Goal: Task Accomplishment & Management: Manage account settings

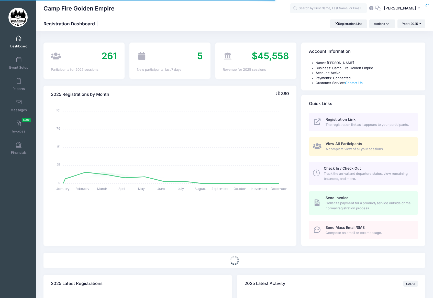
select select
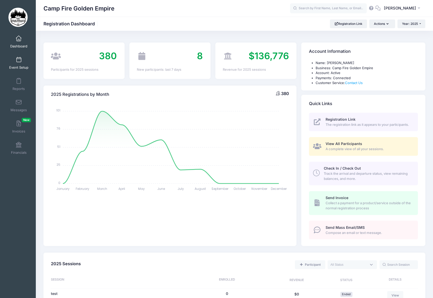
click at [15, 64] on link "Event Setup" at bounding box center [19, 63] width 24 height 18
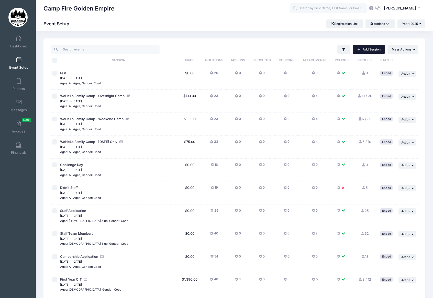
click at [370, 49] on link "Add Session" at bounding box center [369, 49] width 32 height 9
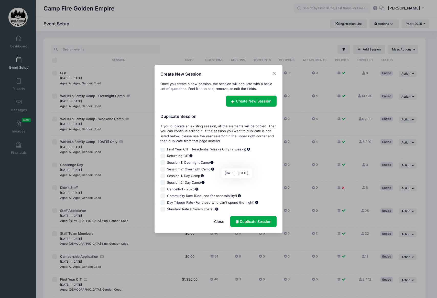
scroll to position [82, 0]
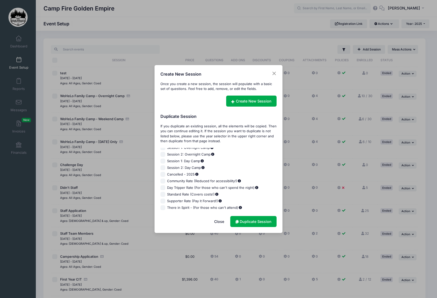
click at [163, 195] on input "Standard Rate (Covers costs!)" at bounding box center [162, 194] width 5 height 5
checkbox input "false"
click at [164, 181] on input "Community Rate (Reduced for accessibility!)" at bounding box center [162, 180] width 5 height 5
checkbox input "true"
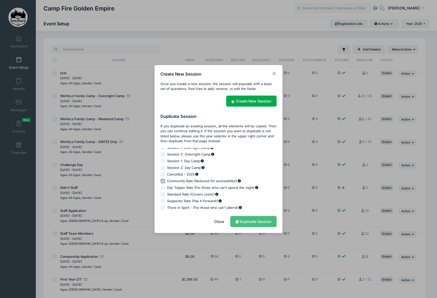
click at [254, 222] on link "Duplicate Session" at bounding box center [253, 221] width 46 height 11
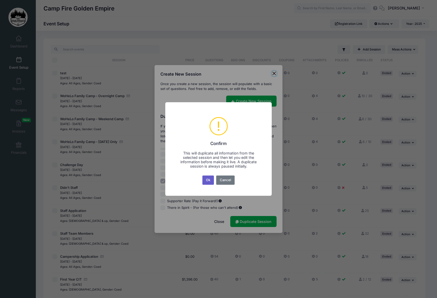
click at [205, 181] on button "Ok" at bounding box center [208, 179] width 12 height 9
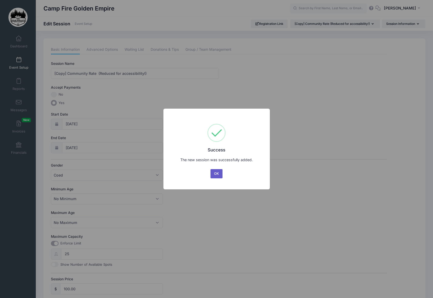
click at [221, 175] on button "OK" at bounding box center [217, 173] width 12 height 9
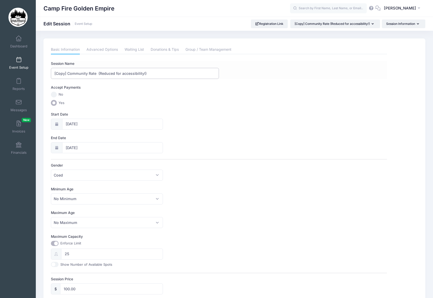
drag, startPoint x: 95, startPoint y: 74, endPoint x: 53, endPoint y: 73, distance: 42.0
click at [53, 73] on input "[Copy] Community Rate (Reduced for accessibility!)" at bounding box center [135, 73] width 168 height 11
drag, startPoint x: 149, startPoint y: 73, endPoint x: 53, endPoint y: 75, distance: 96.2
click at [53, 75] on input "[Copy] Community Rate (Reduced for accessibility!)" at bounding box center [135, 73] width 168 height 11
click at [108, 73] on input "Alumni Committee & Program facilitators" at bounding box center [135, 73] width 168 height 11
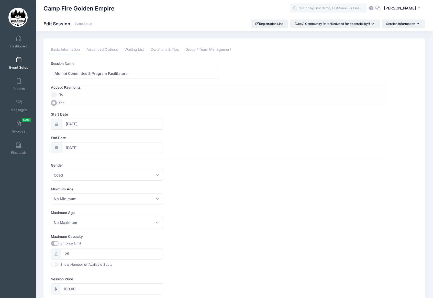
click at [153, 89] on div "Accept Payments" at bounding box center [219, 88] width 341 height 7
click at [91, 72] on input "Alumni Committee & Program Facilitators" at bounding box center [135, 73] width 168 height 11
type input "Alumni Program Facilitators"
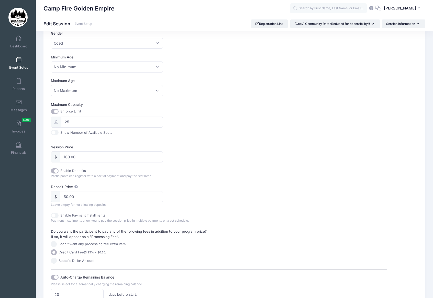
scroll to position [102, 0]
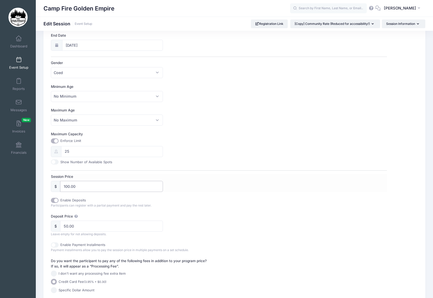
drag, startPoint x: 65, startPoint y: 188, endPoint x: 57, endPoint y: 188, distance: 7.7
click at [57, 188] on div "$ 100.00" at bounding box center [107, 186] width 112 height 11
type input "0"
click at [204, 211] on div "Enable Deposits Participants can register with a partial payment and pay the re…" at bounding box center [219, 216] width 336 height 39
drag, startPoint x: 80, startPoint y: 225, endPoint x: 59, endPoint y: 224, distance: 20.5
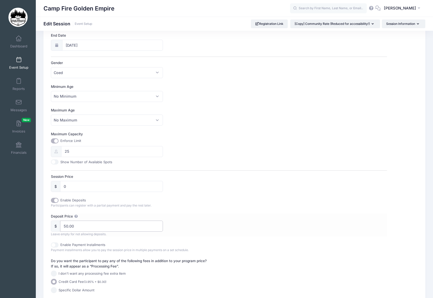
click at [59, 224] on div "$ 50.00" at bounding box center [107, 225] width 112 height 11
type input "0"
click at [208, 229] on div "Deposit Price $ 0 Leave empty for not allowing deposits." at bounding box center [219, 224] width 336 height 23
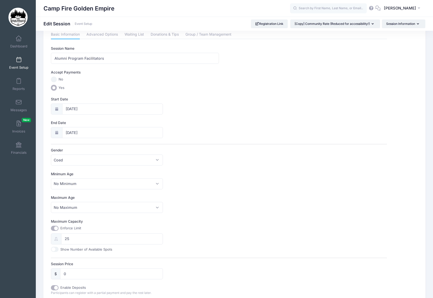
scroll to position [0, 0]
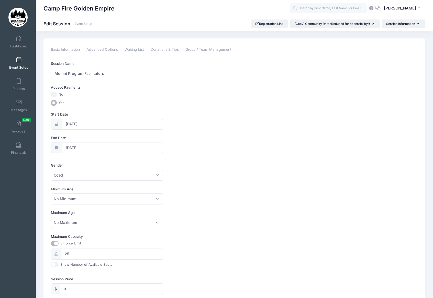
click at [107, 52] on link "Advanced Options" at bounding box center [101, 49] width 31 height 9
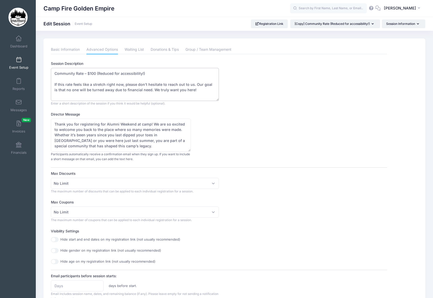
drag, startPoint x: 149, startPoint y: 73, endPoint x: 48, endPoint y: 76, distance: 100.6
click at [49, 76] on div "Basic Information Advanced Options Waiting List Donations & Tips Group / Team M…" at bounding box center [219, 278] width 341 height 466
click at [54, 73] on textarea "Community Rate – $100 (Reduced for accessibility!) If this rate feels like a st…" at bounding box center [135, 84] width 168 height 33
drag, startPoint x: 193, startPoint y: 90, endPoint x: 43, endPoint y: 85, distance: 149.5
click at [43, 85] on div "Please update the information for this particular session. Basic Information Ad…" at bounding box center [234, 284] width 382 height 493
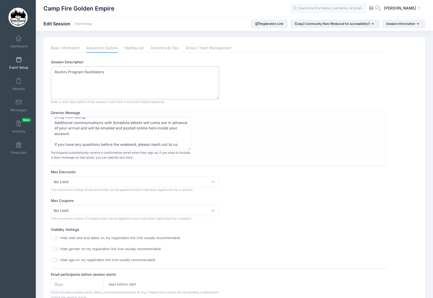
scroll to position [26, 0]
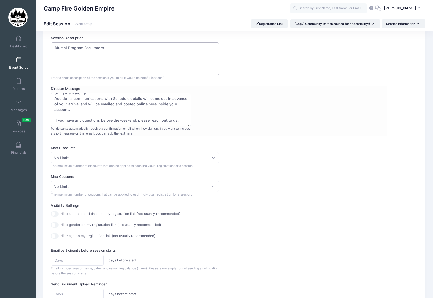
type textarea "Alumni Program Facilitators"
drag, startPoint x: 179, startPoint y: 121, endPoint x: 44, endPoint y: 96, distance: 137.2
click at [44, 96] on div "Please update the information for this particular session. Basic Information Ad…" at bounding box center [234, 259] width 382 height 493
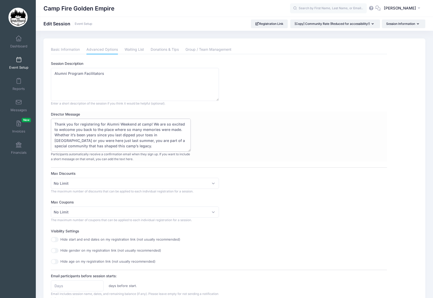
paste textarea "First, a huge and heartfelt thank you. Some of you have been planning for month…"
click at [107, 134] on textarea "Thank you for registering for Alumni Weekend at camp! We are so excited to welc…" at bounding box center [121, 134] width 140 height 33
click at [167, 136] on textarea "Thank you for registering for Alumni Weekend at camp! We are so excited to welc…" at bounding box center [121, 134] width 140 height 33
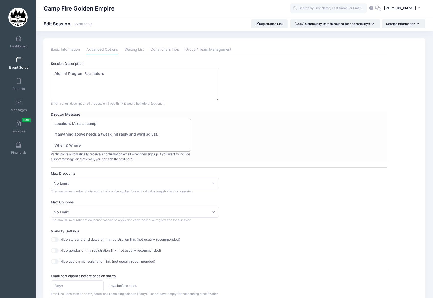
scroll to position [96, 0]
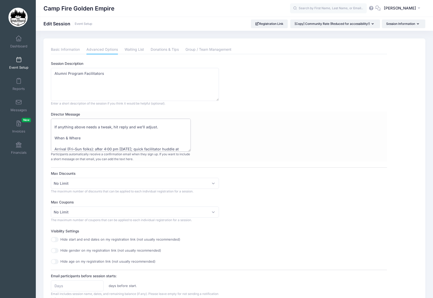
drag, startPoint x: 53, startPoint y: 135, endPoint x: 112, endPoint y: 134, distance: 58.8
click at [112, 134] on textarea "Thank you for registering for Alumni Weekend at camp! We are so excited to welc…" at bounding box center [121, 134] width 140 height 33
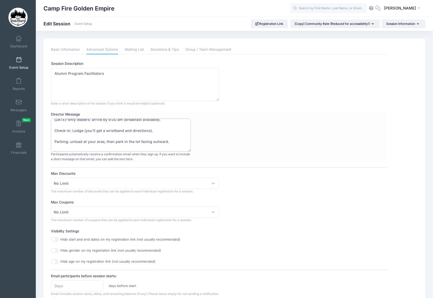
scroll to position [82, 0]
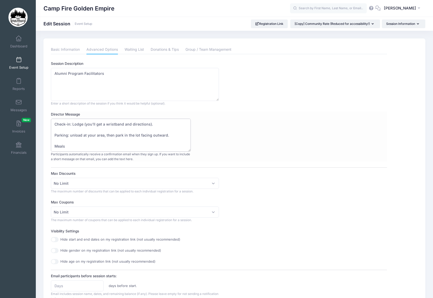
drag, startPoint x: 56, startPoint y: 129, endPoint x: 110, endPoint y: 157, distance: 60.3
click at [110, 157] on div "Thank you for registering for Alumni Weekend at camp! We are so excited to welc…" at bounding box center [121, 139] width 140 height 43
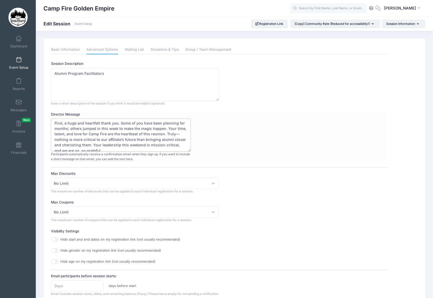
scroll to position [0, 0]
click at [106, 135] on textarea "Thank you for registering for Alumni Weekend at camp! We are so excited to welc…" at bounding box center [121, 134] width 140 height 33
click at [87, 140] on textarea "Thank you for registering for Alumni Weekend at camp! We are so excited to welc…" at bounding box center [121, 134] width 140 height 33
click at [160, 146] on textarea "Thank you for registering for Alumni Weekend at camp! We are so excited to welc…" at bounding box center [121, 134] width 140 height 33
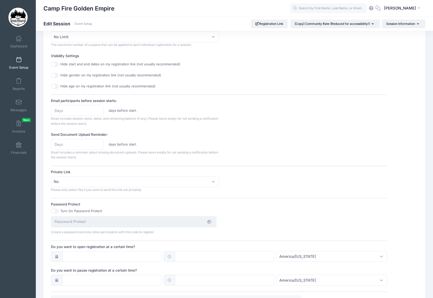
scroll to position [179, 0]
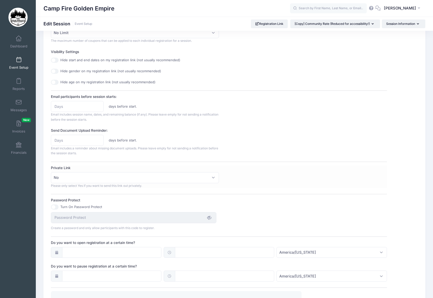
type textarea "First, a huge and heartfelt thank you. Some of you have been planning for month…"
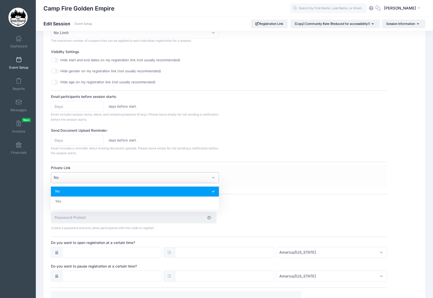
click at [215, 178] on span "No" at bounding box center [135, 177] width 168 height 11
select select "private"
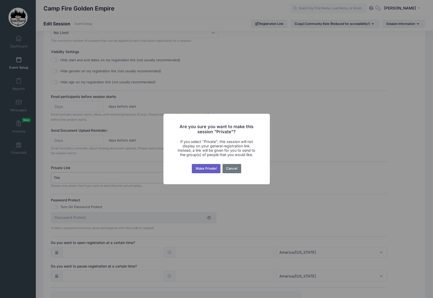
click at [210, 169] on button "Make Private!" at bounding box center [206, 168] width 29 height 9
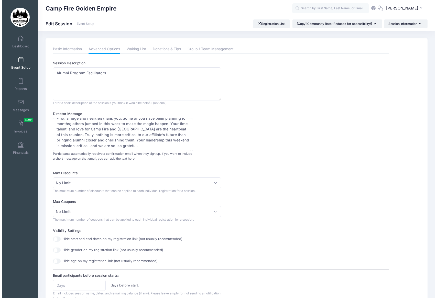
scroll to position [0, 0]
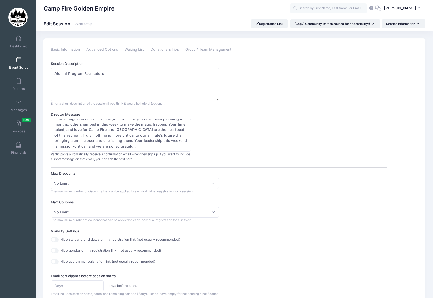
click at [131, 51] on link "Waiting List" at bounding box center [134, 49] width 19 height 9
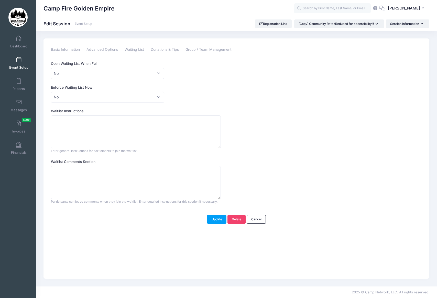
click at [151, 52] on link "Donations & Tips" at bounding box center [165, 49] width 28 height 9
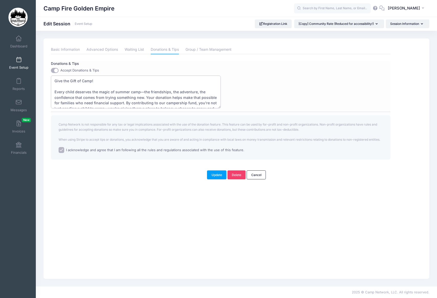
drag, startPoint x: 90, startPoint y: 103, endPoint x: 52, endPoint y: 86, distance: 41.6
click at [52, 86] on textarea "Give the Gift of Camp! Every child deserves the magic of summer camp—the friend…" at bounding box center [136, 91] width 170 height 33
click at [100, 95] on textarea "Give the Gift of Camp! Every child deserves the magic of summer camp—the friend…" at bounding box center [136, 91] width 170 height 33
drag, startPoint x: 95, startPoint y: 105, endPoint x: 45, endPoint y: 86, distance: 53.1
click at [45, 86] on div "Please update the information for this particular session. Basic Information Ad…" at bounding box center [236, 158] width 386 height 240
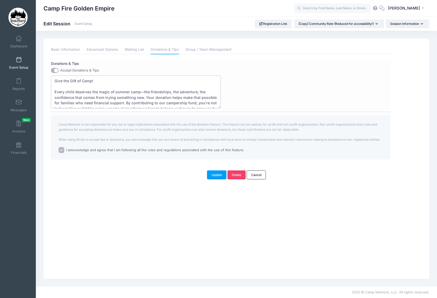
click at [150, 91] on textarea "Give the Gift of Camp! Every child deserves the magic of summer camp—the friend…" at bounding box center [136, 91] width 170 height 33
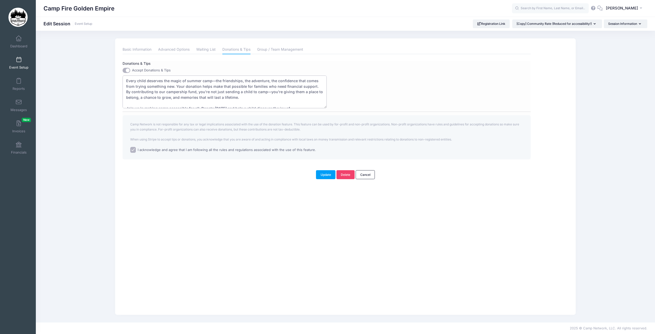
scroll to position [16, 0]
drag, startPoint x: 320, startPoint y: 103, endPoint x: 203, endPoint y: 103, distance: 116.7
click at [203, 103] on textarea "Give the Gift of Camp! Every child deserves the magic of summer camp—the friend…" at bounding box center [225, 91] width 204 height 33
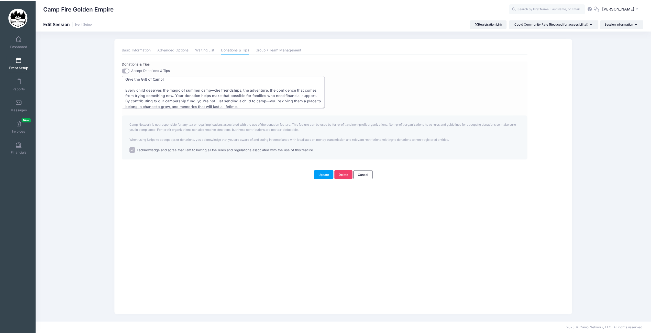
scroll to position [0, 0]
drag, startPoint x: 245, startPoint y: 93, endPoint x: 129, endPoint y: 86, distance: 116.8
click at [129, 86] on textarea "Give the Gift of Camp! Every child deserves the magic of summer camp—the friend…" at bounding box center [225, 91] width 204 height 33
drag, startPoint x: 199, startPoint y: 98, endPoint x: 168, endPoint y: 97, distance: 30.7
click at [168, 97] on textarea "Give the Gift of Camp! Every child deserves the magic of summer camp—the friend…" at bounding box center [225, 91] width 204 height 33
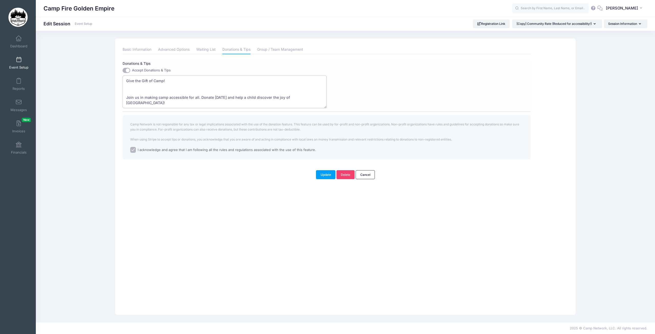
click at [318, 100] on textarea "Give the Gift of Camp! Every child deserves the magic of summer camp—the friend…" at bounding box center [225, 91] width 204 height 33
drag, startPoint x: 320, startPoint y: 97, endPoint x: 125, endPoint y: 81, distance: 195.4
click at [125, 81] on textarea "Give the Gift of Camp! Every child deserves the magic of summer camp—the friend…" at bounding box center [225, 91] width 204 height 33
type textarea "D"
click at [243, 81] on textarea "Give the Gift of Camp! Every child deserves the magic of summer camp—the friend…" at bounding box center [225, 91] width 204 height 33
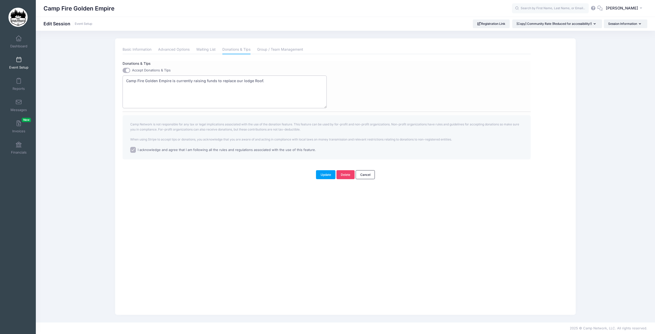
click at [253, 81] on textarea "Give the Gift of Camp! Every child deserves the magic of summer camp—the friend…" at bounding box center [225, 91] width 204 height 33
click at [282, 81] on textarea "Give the Gift of Camp! Every child deserves the magic of summer camp—the friend…" at bounding box center [225, 91] width 204 height 33
click at [137, 86] on textarea "Give the Gift of Camp! Every child deserves the magic of summer camp—the friend…" at bounding box center [225, 91] width 204 height 33
click at [155, 87] on textarea "Give the Gift of Camp! Every child deserves the magic of summer camp—the friend…" at bounding box center [225, 91] width 204 height 33
drag, startPoint x: 170, startPoint y: 87, endPoint x: 159, endPoint y: 87, distance: 11.5
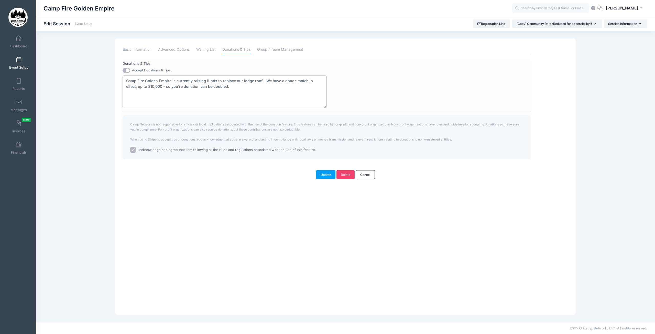
click at [159, 87] on textarea "Give the Gift of Camp! Every child deserves the magic of summer camp—the friend…" at bounding box center [225, 91] width 204 height 33
click at [181, 86] on textarea "Give the Gift of Camp! Every child deserves the magic of summer camp—the friend…" at bounding box center [225, 91] width 204 height 33
drag, startPoint x: 278, startPoint y: 86, endPoint x: 271, endPoint y: 88, distance: 7.2
click at [271, 88] on textarea "Give the Gift of Camp! Every child deserves the magic of summer camp—the friend…" at bounding box center [225, 91] width 204 height 33
click at [263, 80] on textarea "Give the Gift of Camp! Every child deserves the magic of summer camp—the friend…" at bounding box center [225, 91] width 204 height 33
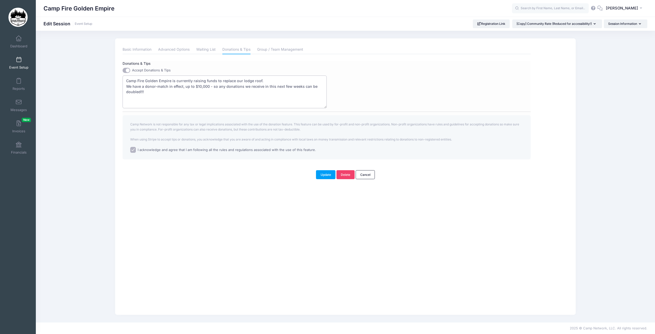
click at [219, 86] on textarea "Give the Gift of Camp! Every child deserves the magic of summer camp—the friend…" at bounding box center [225, 91] width 204 height 33
click at [150, 90] on textarea "Give the Gift of Camp! Every child deserves the magic of summer camp—the friend…" at bounding box center [225, 91] width 204 height 33
click at [273, 80] on textarea "Give the Gift of Camp! Every child deserves the magic of summer camp—the friend…" at bounding box center [225, 91] width 204 height 33
drag, startPoint x: 131, startPoint y: 86, endPoint x: 128, endPoint y: 86, distance: 3.1
click at [128, 86] on textarea "Give the Gift of Camp! Every child deserves the magic of summer camp—the friend…" at bounding box center [225, 91] width 204 height 33
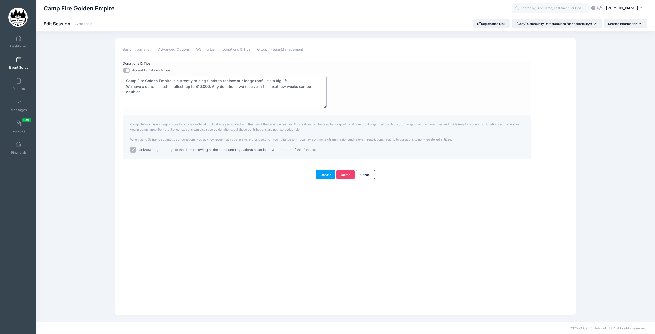
drag, startPoint x: 131, startPoint y: 86, endPoint x: 127, endPoint y: 88, distance: 4.2
click at [127, 88] on textarea "Give the Gift of Camp! Every child deserves the magic of summer camp—the friend…" at bounding box center [225, 91] width 204 height 33
click at [200, 93] on textarea "Give the Gift of Camp! Every child deserves the magic of summer camp—the friend…" at bounding box center [225, 91] width 204 height 33
click at [231, 86] on textarea "Give the Gift of Camp! Every child deserves the magic of summer camp—the friend…" at bounding box center [225, 91] width 204 height 33
click at [268, 93] on textarea "Give the Gift of Camp! Every child deserves the magic of summer camp—the friend…" at bounding box center [225, 91] width 204 height 33
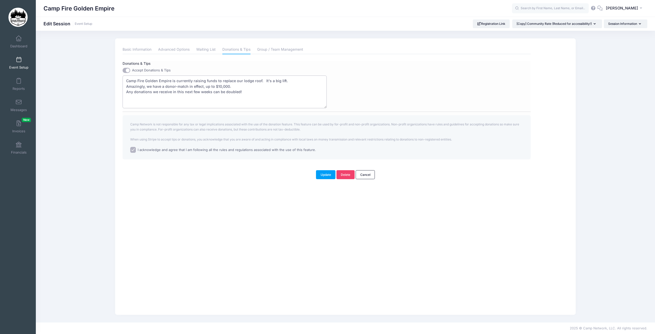
type textarea "Camp Fire Golden Empire is currently raising funds to replace our lodge roof. I…"
click at [126, 71] on input "Accept Donations & Tips" at bounding box center [127, 70] width 8 height 5
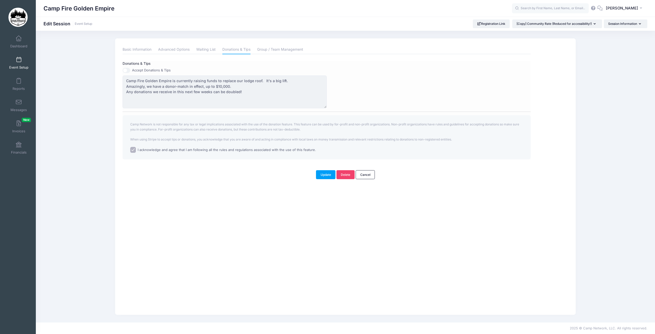
click at [127, 71] on input "Accept Donations & Tips" at bounding box center [127, 70] width 8 height 5
checkbox input "true"
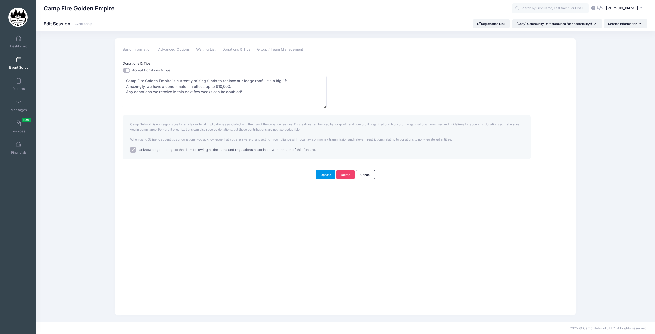
click at [328, 176] on button "Update" at bounding box center [325, 174] width 19 height 9
click at [134, 48] on link "Basic Information" at bounding box center [137, 49] width 29 height 9
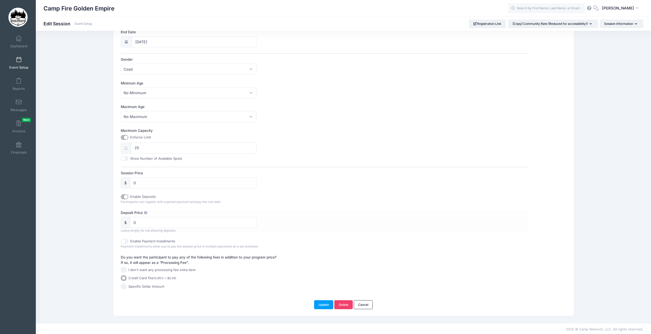
scroll to position [107, 0]
click at [141, 219] on input "0" at bounding box center [193, 221] width 127 height 11
click at [362, 221] on div "Deposit Price $ Leave empty for not allowing deposits." at bounding box center [325, 220] width 408 height 23
click at [323, 297] on button "Update" at bounding box center [323, 303] width 19 height 9
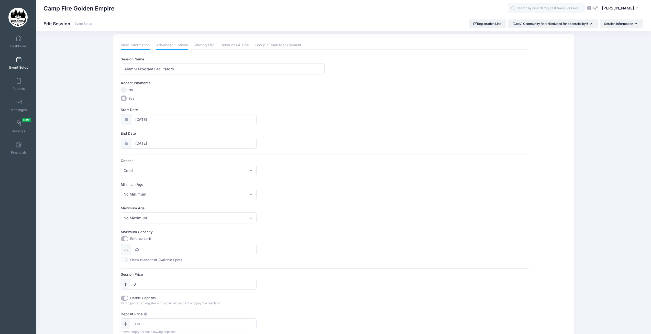
click at [177, 47] on link "Advanced Options" at bounding box center [171, 45] width 31 height 9
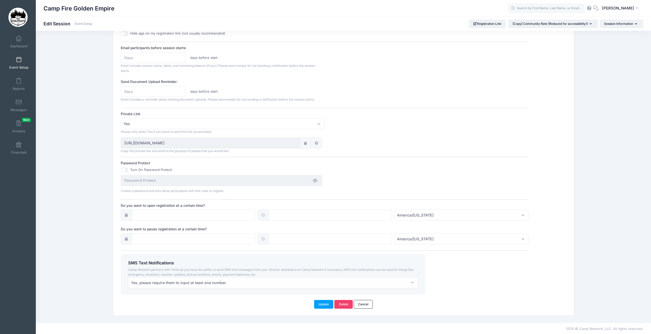
scroll to position [228, 0]
click at [328, 297] on button "Update" at bounding box center [323, 303] width 19 height 9
click at [433, 10] on div "This field is required." at bounding box center [615, 9] width 58 height 5
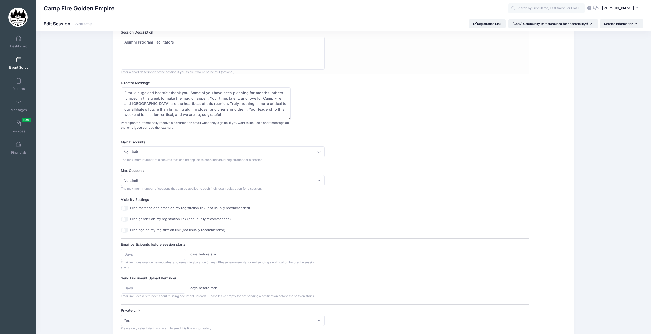
scroll to position [0, 0]
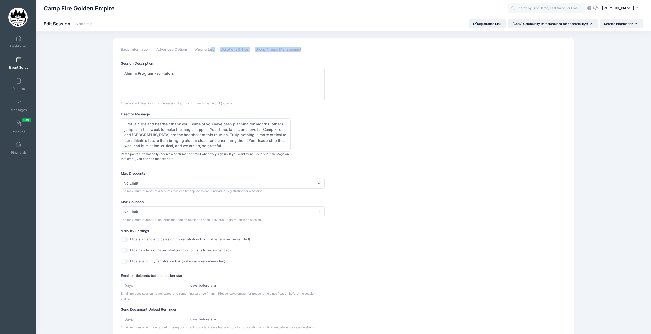
click at [211, 54] on div "Basic Information Advanced Options Waiting List Donations & Tips Group / Team M…" at bounding box center [325, 283] width 408 height 477
click at [207, 50] on link "Waiting List" at bounding box center [203, 49] width 19 height 9
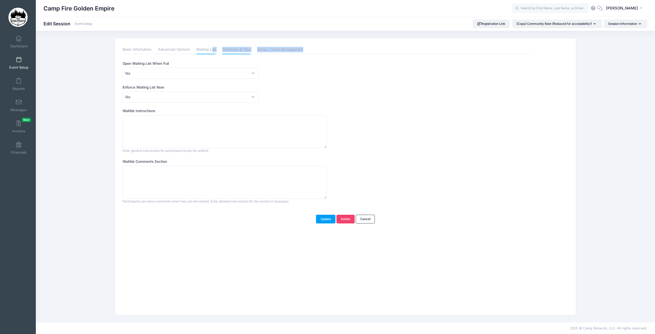
click at [239, 51] on link "Donations & Tips" at bounding box center [236, 49] width 28 height 9
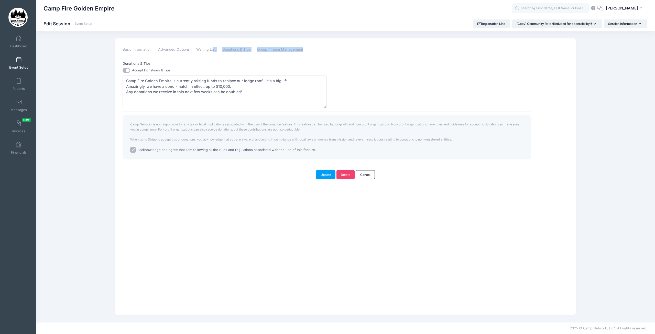
click at [281, 51] on link "Group / Team Management" at bounding box center [280, 49] width 46 height 9
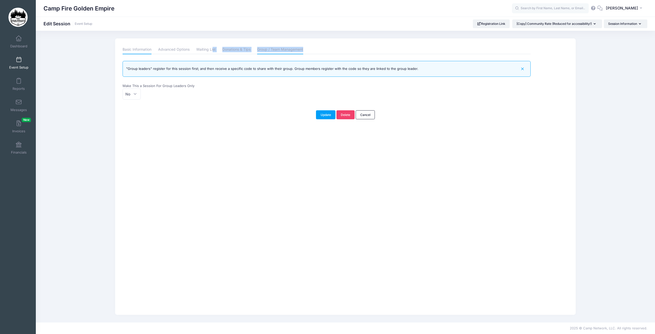
click at [142, 50] on link "Basic Information" at bounding box center [137, 49] width 29 height 9
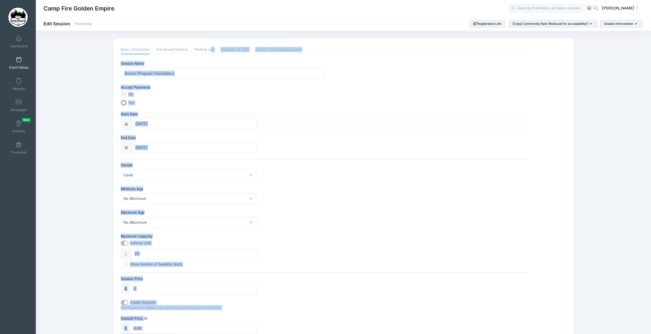
click at [298, 116] on label "Start Date" at bounding box center [223, 114] width 204 height 5
click at [257, 118] on input "09/19/2025" at bounding box center [194, 123] width 125 height 11
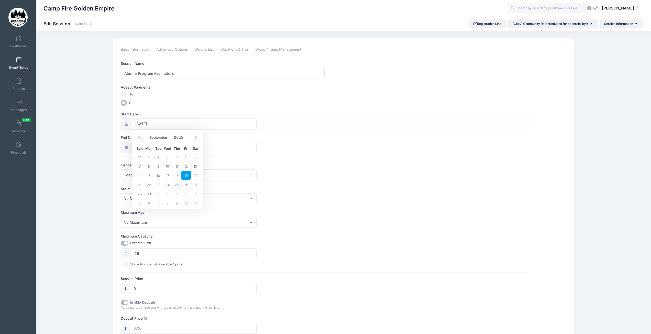
click at [360, 125] on div "Start Date 09/19/2025" at bounding box center [325, 121] width 408 height 18
click at [170, 52] on link "Advanced Options" at bounding box center [171, 49] width 31 height 9
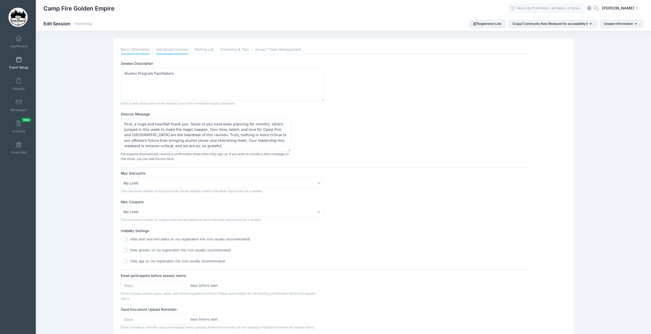
click at [140, 50] on link "Basic Information" at bounding box center [135, 49] width 29 height 9
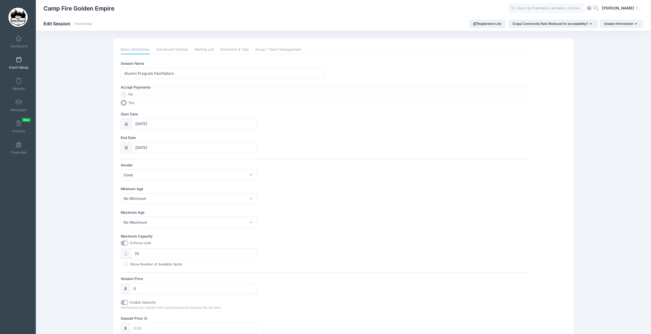
click at [123, 95] on input "No" at bounding box center [124, 95] width 6 height 6
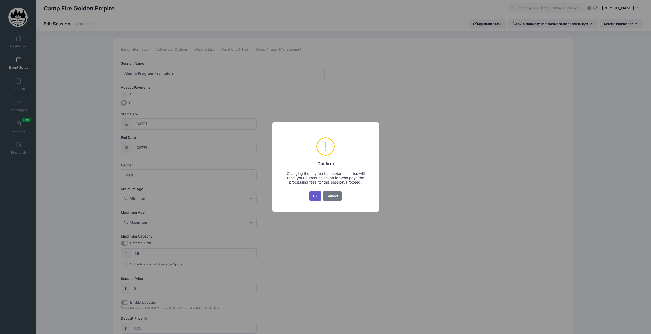
click at [317, 195] on button "Ok" at bounding box center [315, 195] width 12 height 9
radio input "true"
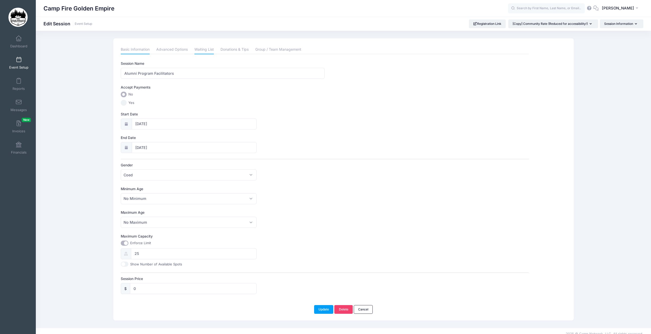
click at [200, 53] on link "Waiting List" at bounding box center [203, 49] width 19 height 9
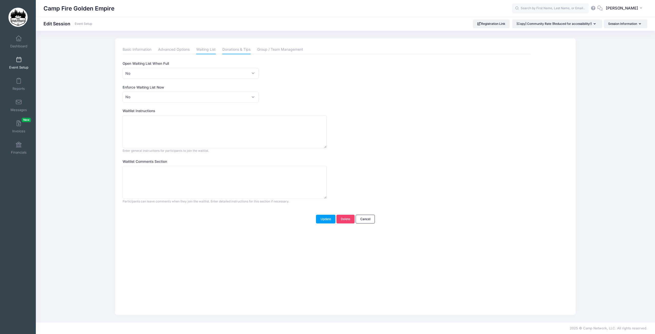
click at [247, 51] on link "Donations & Tips" at bounding box center [236, 49] width 28 height 9
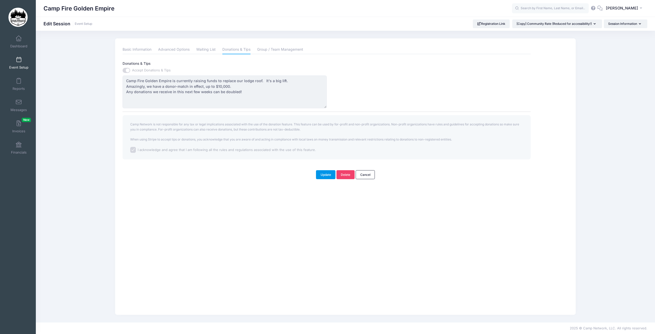
click at [324, 175] on button "Update" at bounding box center [325, 174] width 19 height 9
click at [136, 48] on link "Basic Information" at bounding box center [137, 49] width 29 height 9
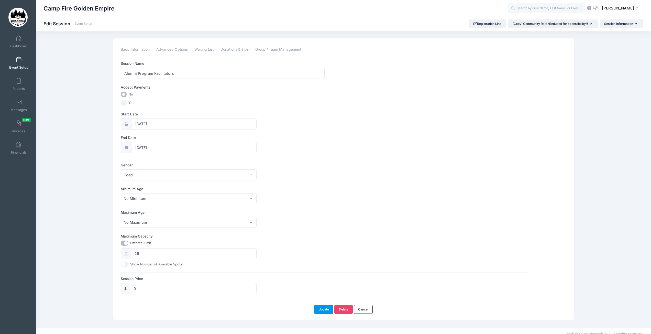
click at [321, 297] on button "Update" at bounding box center [323, 309] width 19 height 9
click at [18, 64] on link "Event Setup" at bounding box center [19, 63] width 24 height 18
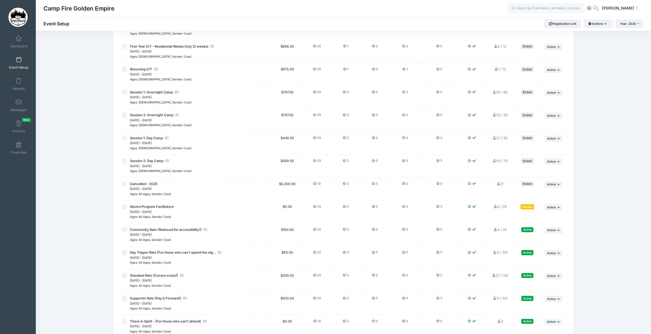
scroll to position [306, 0]
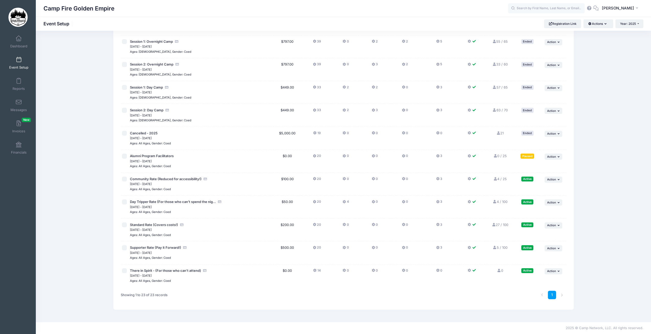
click at [314, 156] on icon at bounding box center [315, 156] width 4 height 0
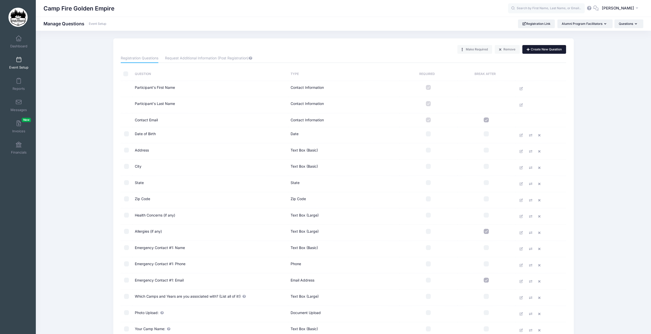
click at [533, 50] on button "Create New Question" at bounding box center [544, 49] width 44 height 9
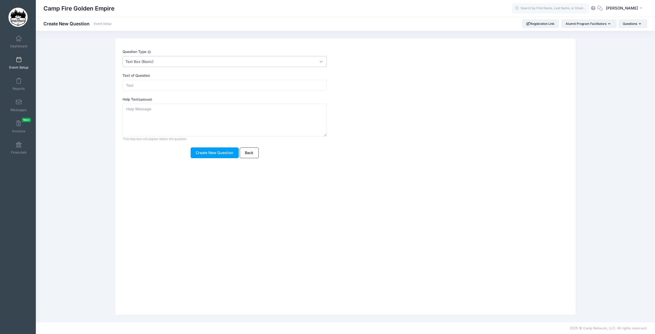
click at [138, 61] on span "Text Box (Basic)" at bounding box center [139, 61] width 28 height 5
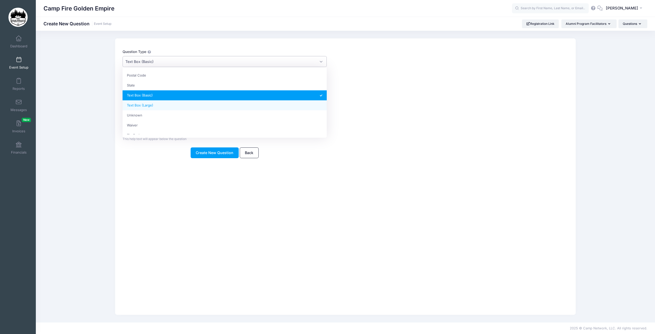
select select "textarea"
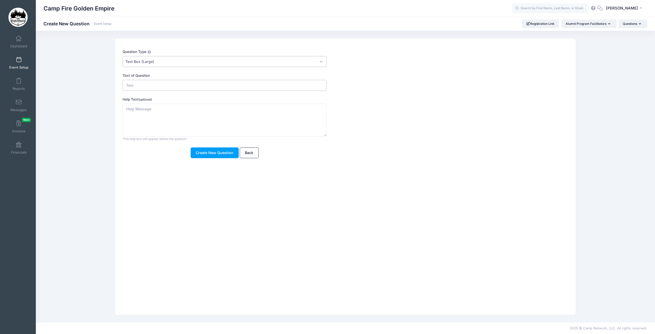
click at [140, 86] on input "Text of Question" at bounding box center [225, 85] width 204 height 11
paste input "what day/time they plan to arrive and depart"
click at [129, 85] on input "what day/time they plan to arrive and depart" at bounding box center [225, 85] width 204 height 11
drag, startPoint x: 160, startPoint y: 85, endPoint x: 153, endPoint y: 86, distance: 7.7
click at [153, 86] on input "What day/time they plan to arrive and depart" at bounding box center [225, 85] width 204 height 11
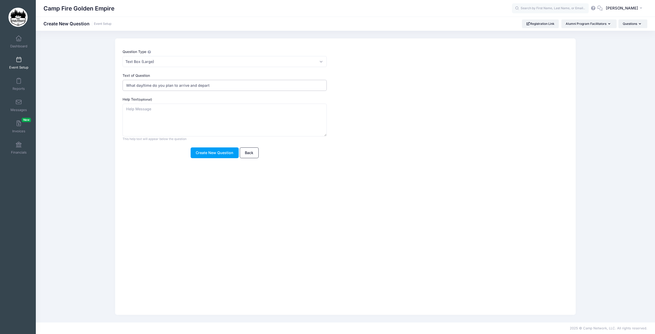
click at [226, 85] on input "What day/time do you plan to arrive and depart" at bounding box center [225, 85] width 204 height 11
type input "What day/time do you plan to arrive and depart?"
click at [161, 115] on textarea "Help Text (optional)" at bounding box center [225, 120] width 204 height 33
click at [178, 108] on textarea "Help Text (optional)" at bounding box center [225, 120] width 204 height 33
type textarea "W"
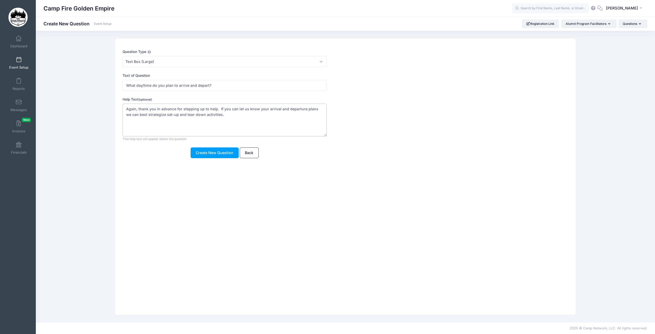
drag, startPoint x: 218, startPoint y: 115, endPoint x: 200, endPoint y: 116, distance: 18.5
click at [200, 116] on textarea "Again, thank you in advance for stepping up to help. If you can let us know you…" at bounding box center [225, 120] width 204 height 33
type textarea "Again, thank you in advance for stepping up to help. If you can let us know you…"
click at [214, 152] on button "Create New Question" at bounding box center [215, 152] width 48 height 11
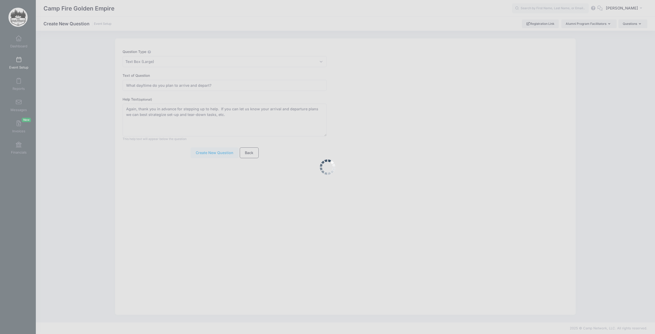
scroll to position [0, 0]
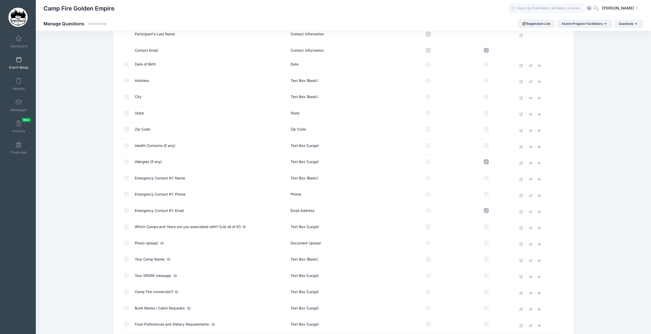
scroll to position [135, 0]
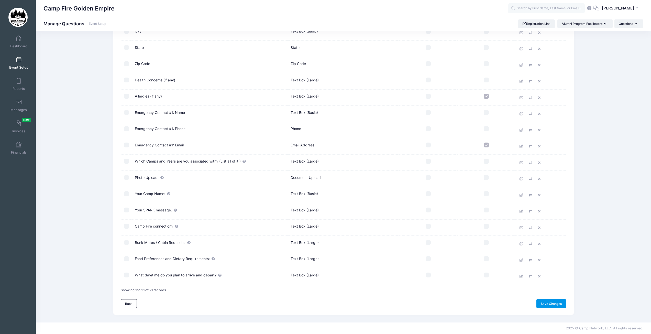
click at [550, 307] on link "Save Changes" at bounding box center [551, 303] width 30 height 9
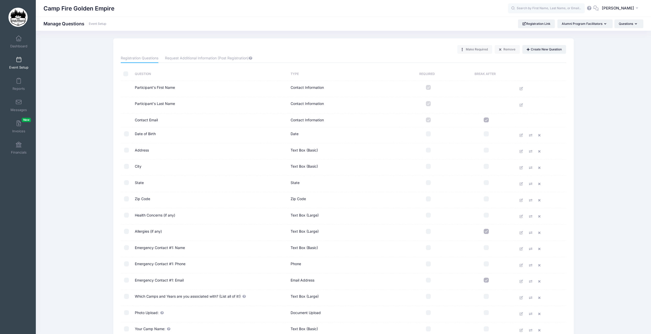
click at [19, 60] on span at bounding box center [19, 60] width 0 height 6
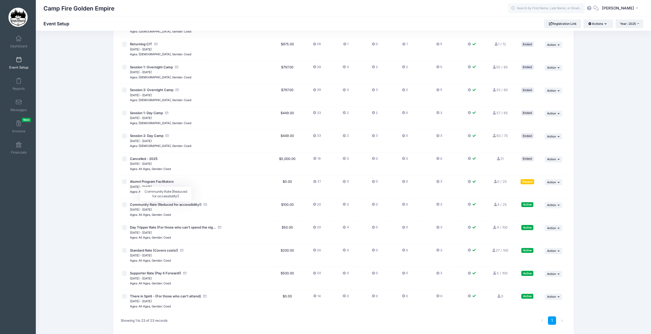
scroll to position [306, 0]
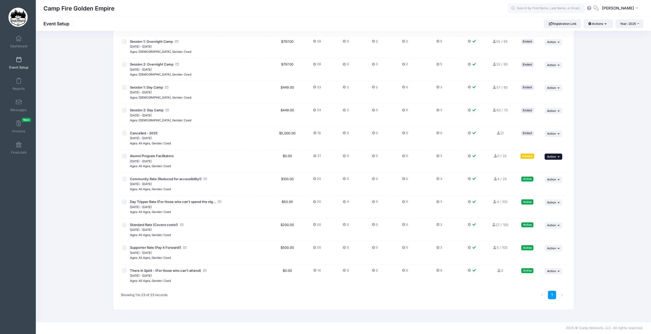
click at [559, 158] on icon "button" at bounding box center [559, 156] width 3 height 3
click at [535, 168] on link "Resume Session" at bounding box center [537, 168] width 46 height 10
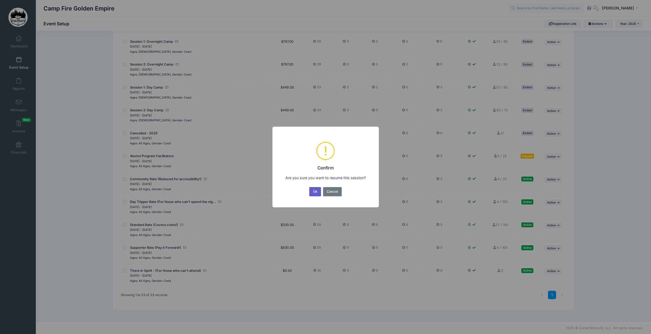
click at [311, 193] on button "Ok" at bounding box center [315, 191] width 12 height 9
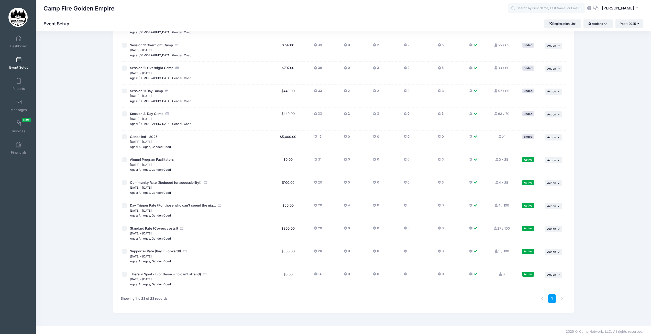
scroll to position [306, 0]
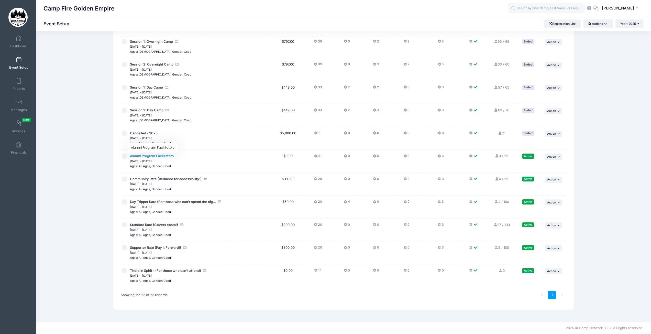
click at [155, 156] on span "Alumni Program Facilitators" at bounding box center [152, 156] width 44 height 4
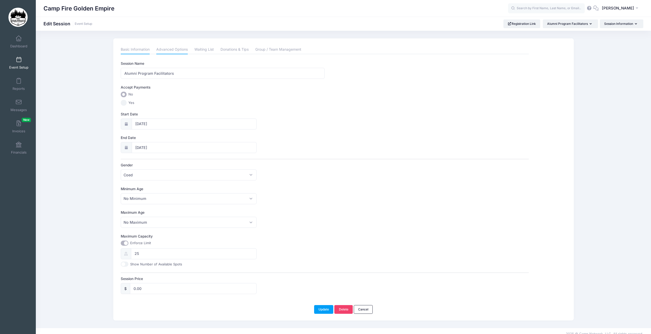
click at [175, 50] on link "Advanced Options" at bounding box center [171, 49] width 31 height 9
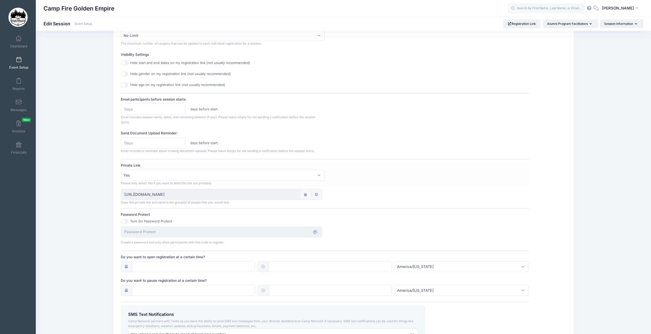
scroll to position [179, 0]
click at [317, 192] on icon at bounding box center [316, 191] width 4 height 3
click at [305, 191] on icon at bounding box center [305, 191] width 4 height 3
click at [404, 153] on div "Session Description Alumni Program Facilitators Enter a short description of th…" at bounding box center [325, 112] width 408 height 461
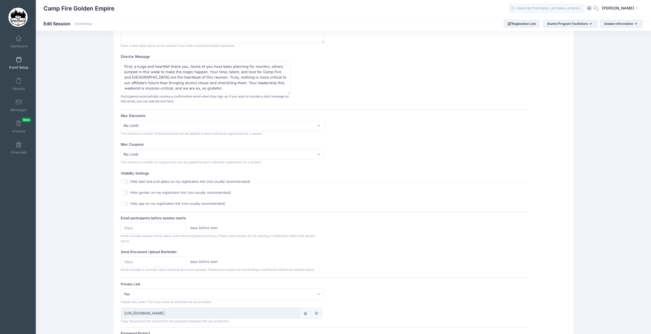
scroll to position [0, 0]
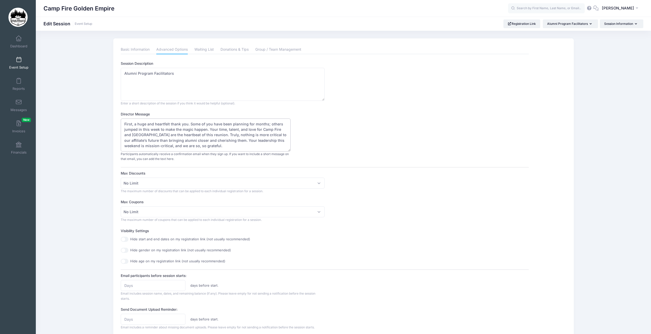
drag, startPoint x: 232, startPoint y: 146, endPoint x: 113, endPoint y: 117, distance: 121.7
click at [113, 117] on div "Please update the information for this particular session. Basic Information Ad…" at bounding box center [343, 290] width 460 height 504
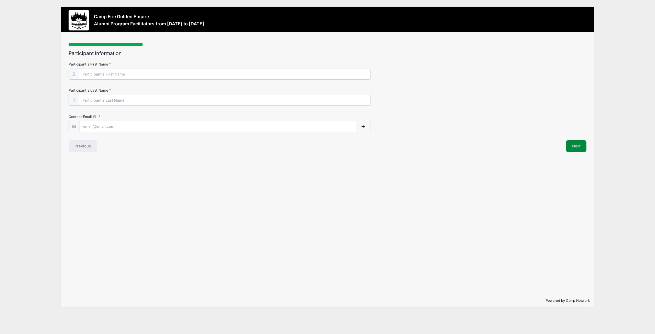
click at [571, 145] on button "Next" at bounding box center [576, 146] width 21 height 12
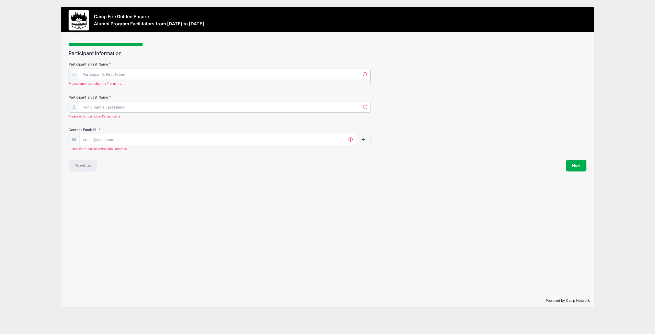
click at [155, 75] on input "Participant's First Name" at bounding box center [224, 74] width 291 height 11
type input "[PERSON_NAME]"
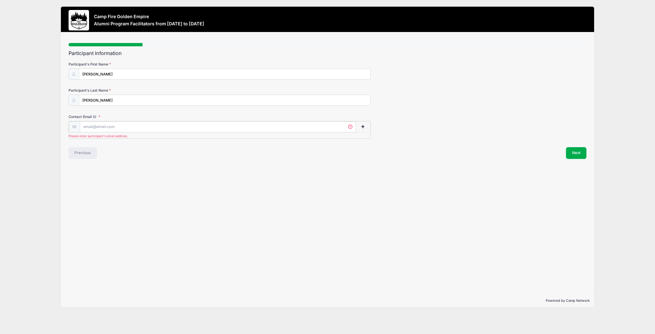
click at [101, 130] on input "Contact Email" at bounding box center [218, 126] width 276 height 11
type input "[EMAIL_ADDRESS][DOMAIN_NAME]"
click at [577, 147] on button "Next" at bounding box center [576, 146] width 21 height 12
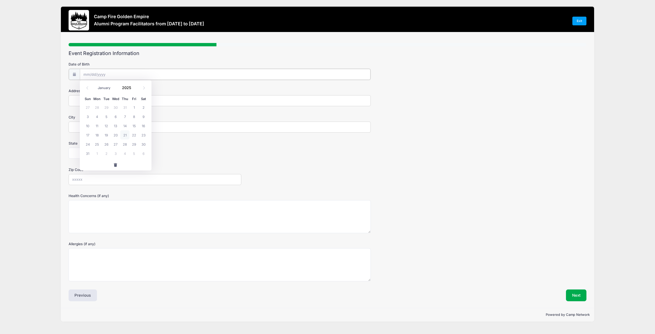
click at [132, 71] on input "Date of Birth" at bounding box center [225, 74] width 291 height 11
drag, startPoint x: 504, startPoint y: 127, endPoint x: 501, endPoint y: 126, distance: 2.8
click at [504, 127] on div "City" at bounding box center [328, 123] width 518 height 18
click at [577, 297] on button "Next" at bounding box center [576, 295] width 21 height 12
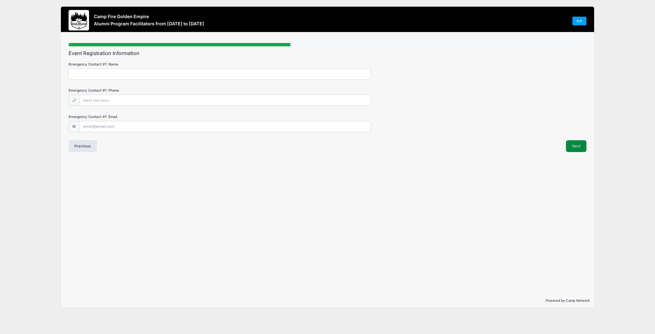
click at [575, 147] on button "Next" at bounding box center [576, 146] width 21 height 12
